Goal: Task Accomplishment & Management: Manage account settings

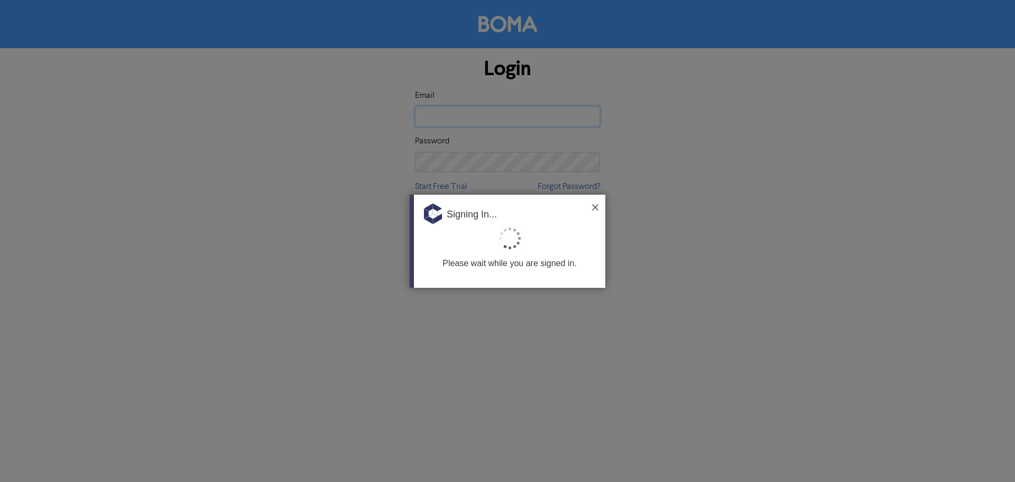
type input "[PERSON_NAME][EMAIL_ADDRESS][DOMAIN_NAME]"
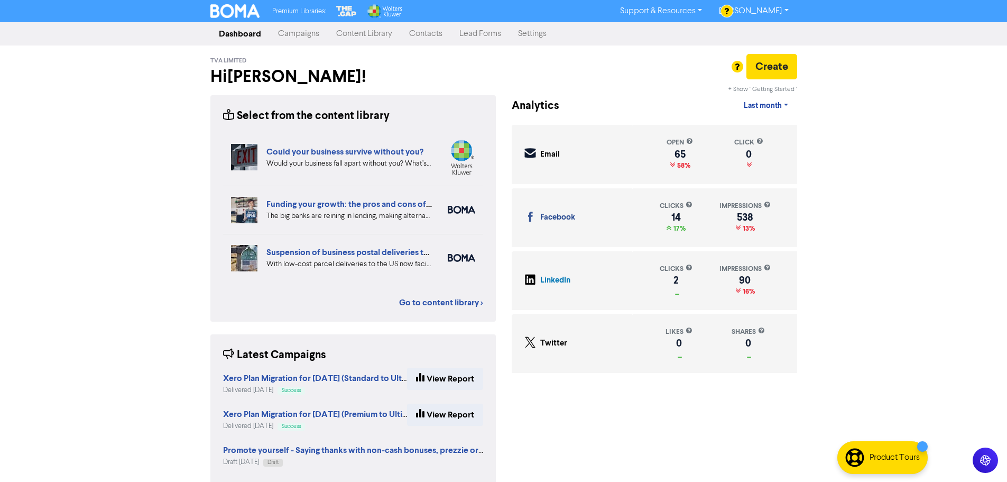
click at [433, 33] on link "Contacts" at bounding box center [426, 33] width 50 height 21
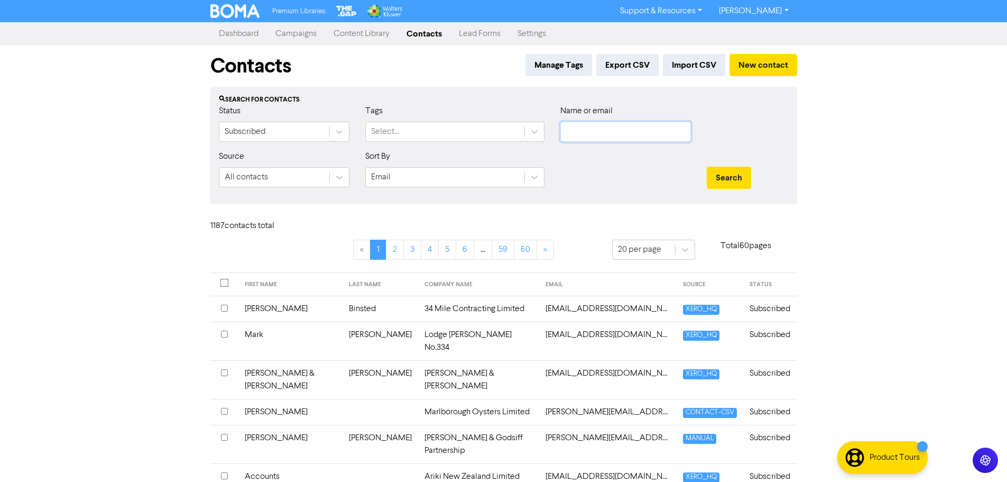
click at [602, 133] on input "text" at bounding box center [625, 132] width 131 height 20
type input "aopa"
click at [707, 167] on button "Search" at bounding box center [729, 178] width 44 height 22
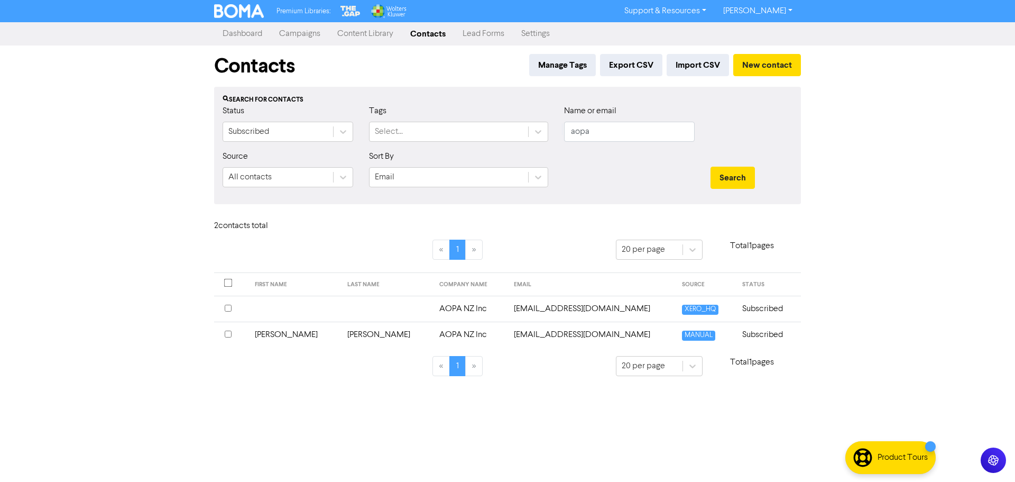
click at [537, 309] on td "[EMAIL_ADDRESS][DOMAIN_NAME]" at bounding box center [592, 309] width 168 height 26
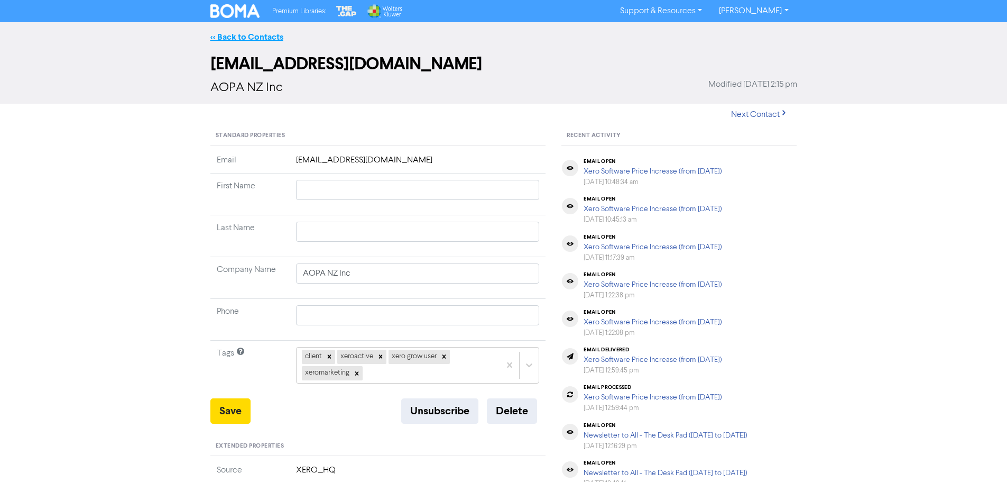
click at [250, 33] on link "<< Back to Contacts" at bounding box center [246, 37] width 73 height 11
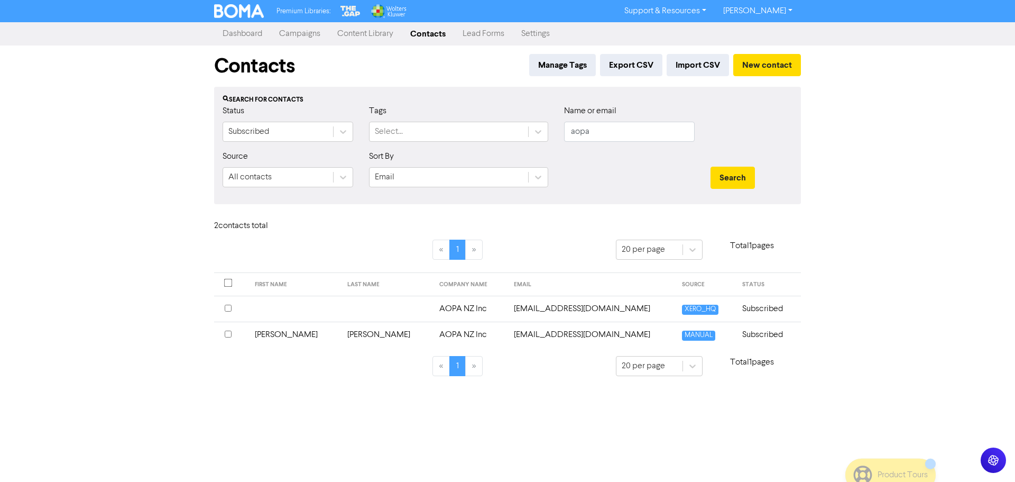
click at [545, 338] on td "[EMAIL_ADDRESS][DOMAIN_NAME]" at bounding box center [592, 334] width 168 height 26
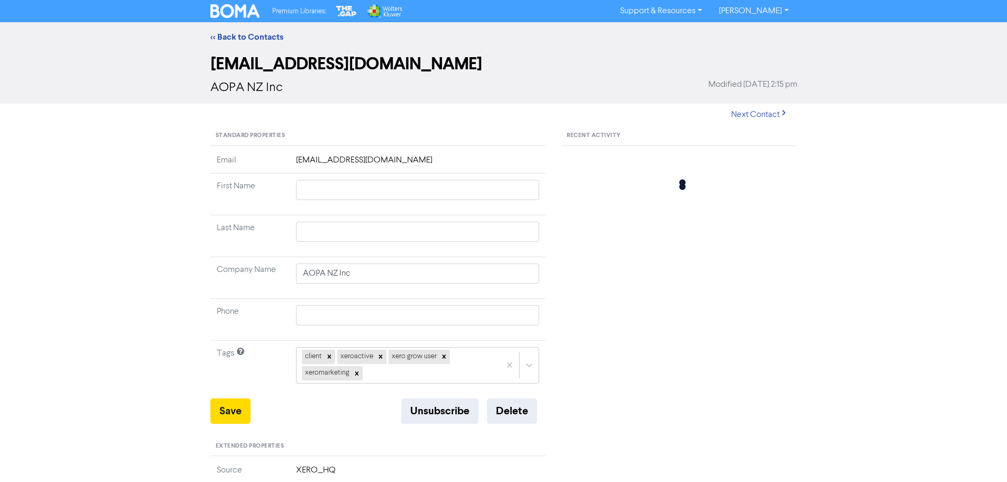
type input "[PERSON_NAME]"
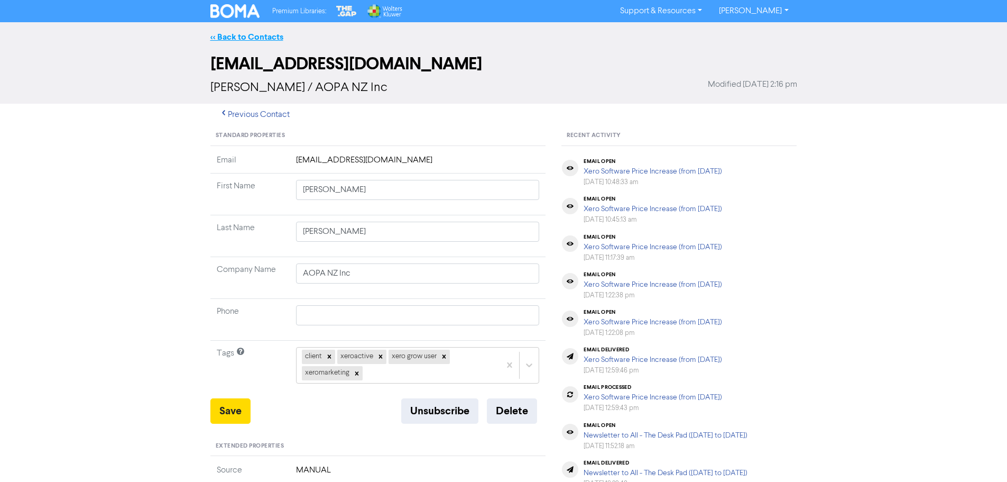
click at [249, 34] on link "<< Back to Contacts" at bounding box center [246, 37] width 73 height 11
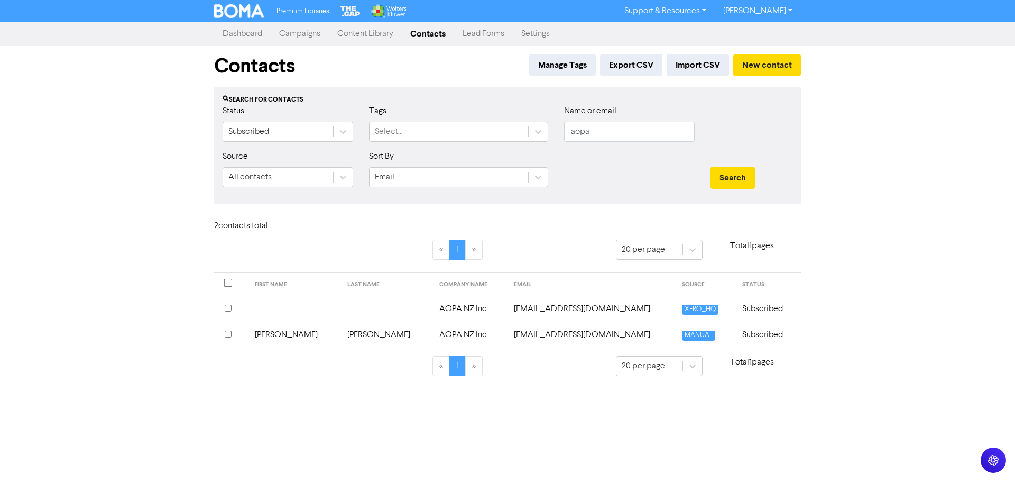
click at [512, 312] on td "[EMAIL_ADDRESS][DOMAIN_NAME]" at bounding box center [592, 309] width 168 height 26
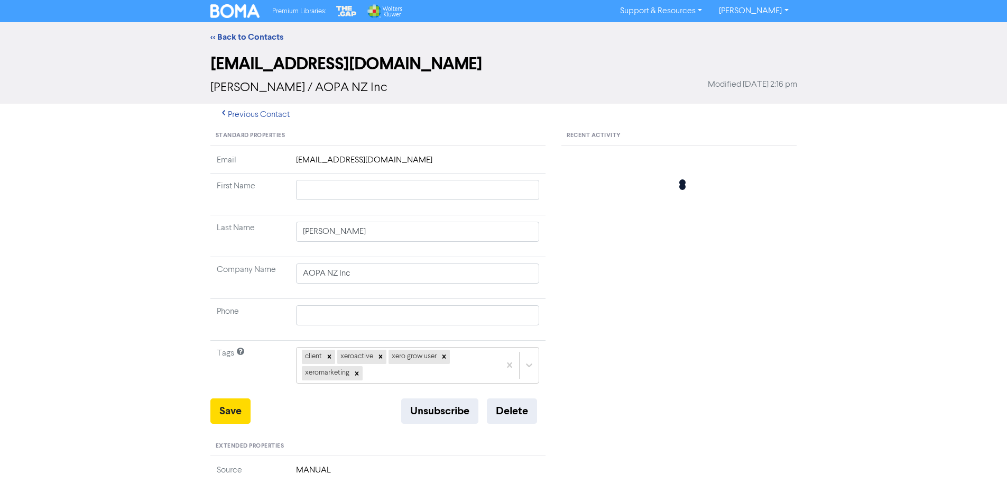
type input "AOPA NZ Inc, [STREET_ADDRESS]"
type input "Kaikoura"
type input "7371"
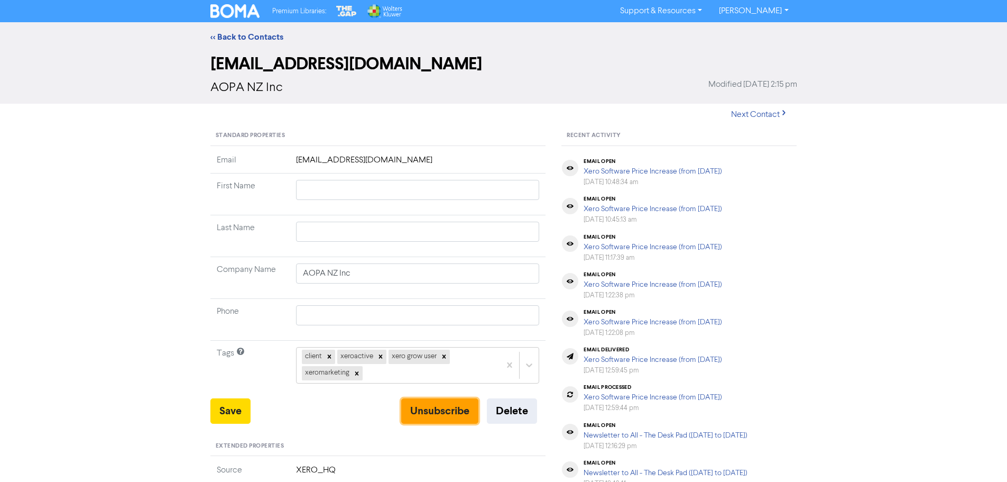
click at [453, 407] on button "Unsubscribe" at bounding box center [439, 410] width 77 height 25
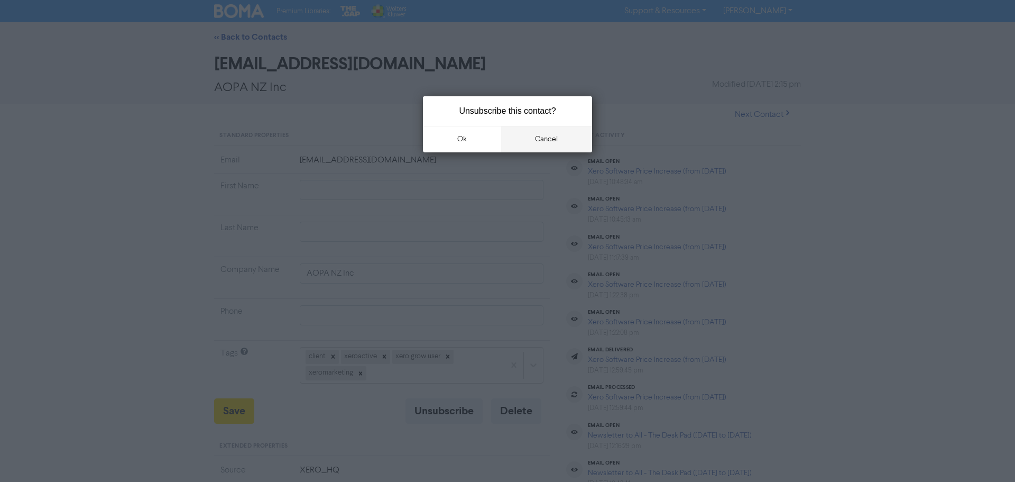
click at [556, 149] on button "cancel" at bounding box center [546, 139] width 91 height 26
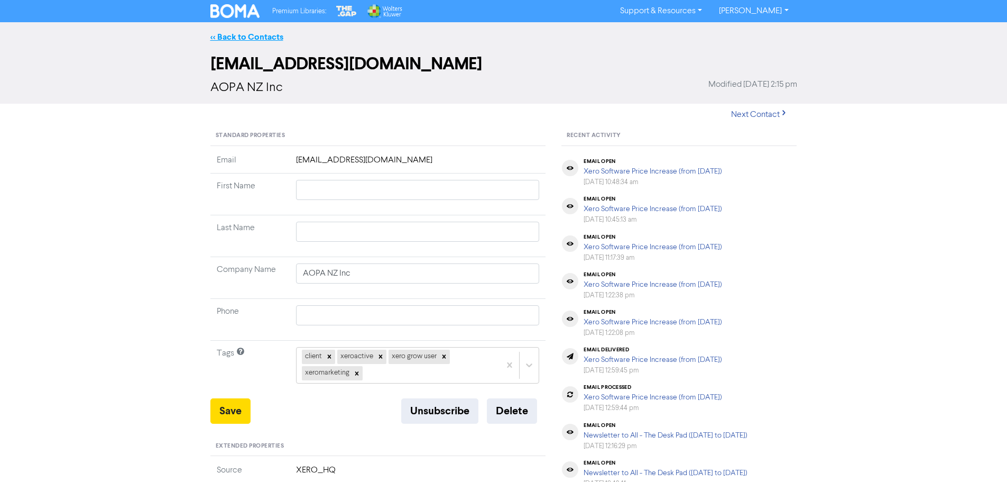
click at [246, 34] on link "<< Back to Contacts" at bounding box center [246, 37] width 73 height 11
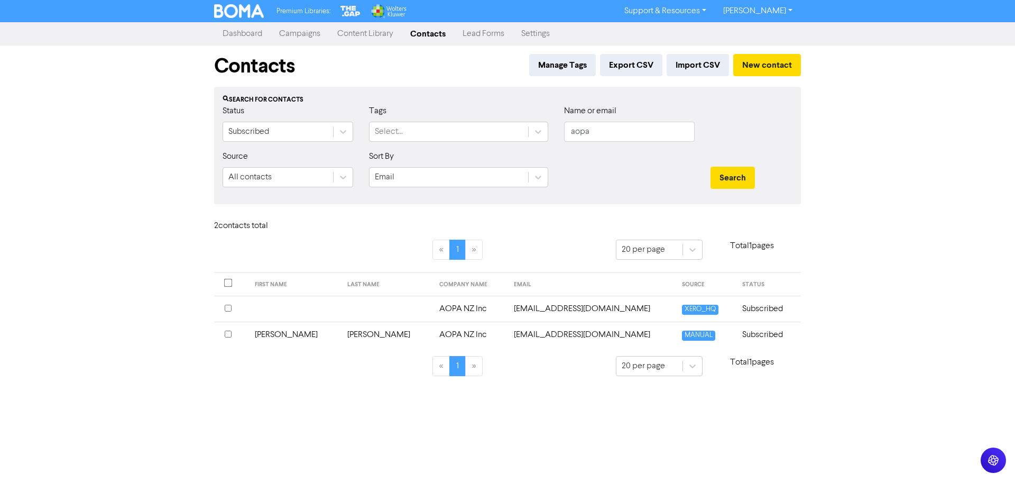
click at [240, 36] on link "Dashboard" at bounding box center [242, 33] width 57 height 21
